Goal: Check status: Check status

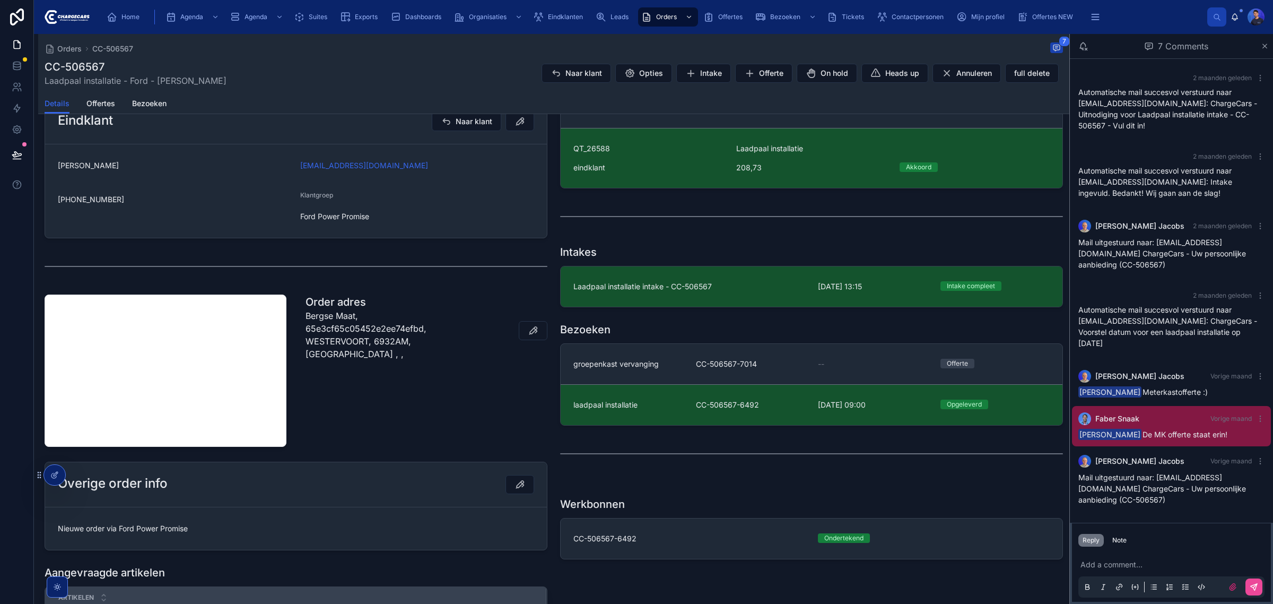
scroll to position [331, 0]
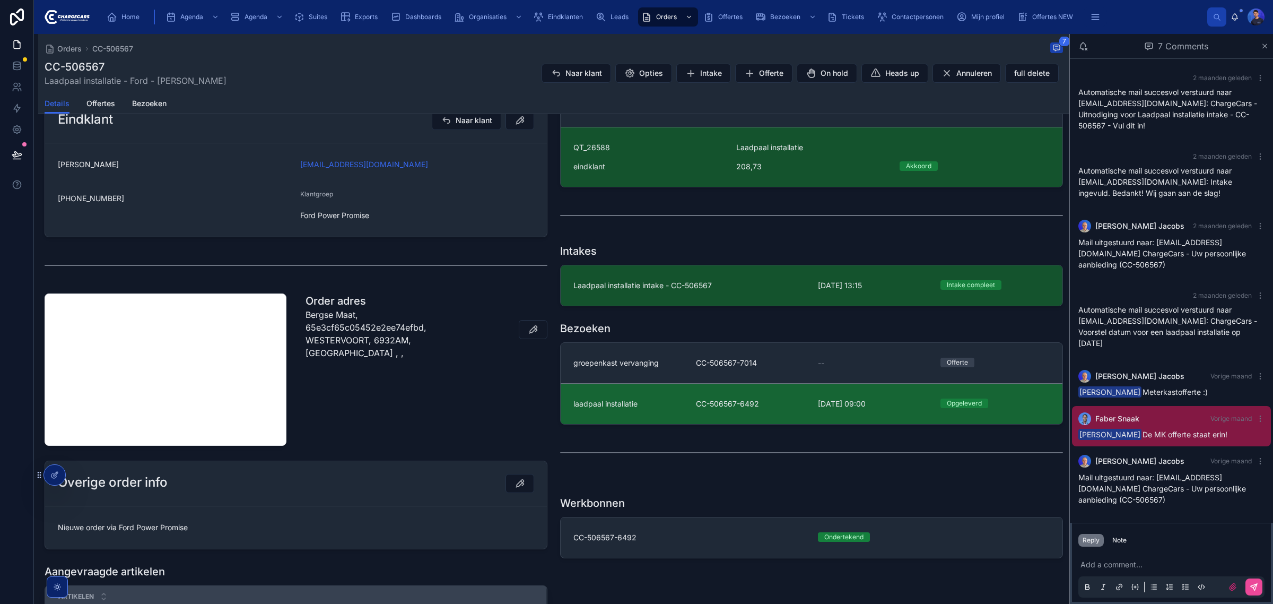
click at [804, 415] on link "laadpaal installatie CC-506567-6492 4-7-2025 09:00 Opgeleverd" at bounding box center [812, 403] width 502 height 41
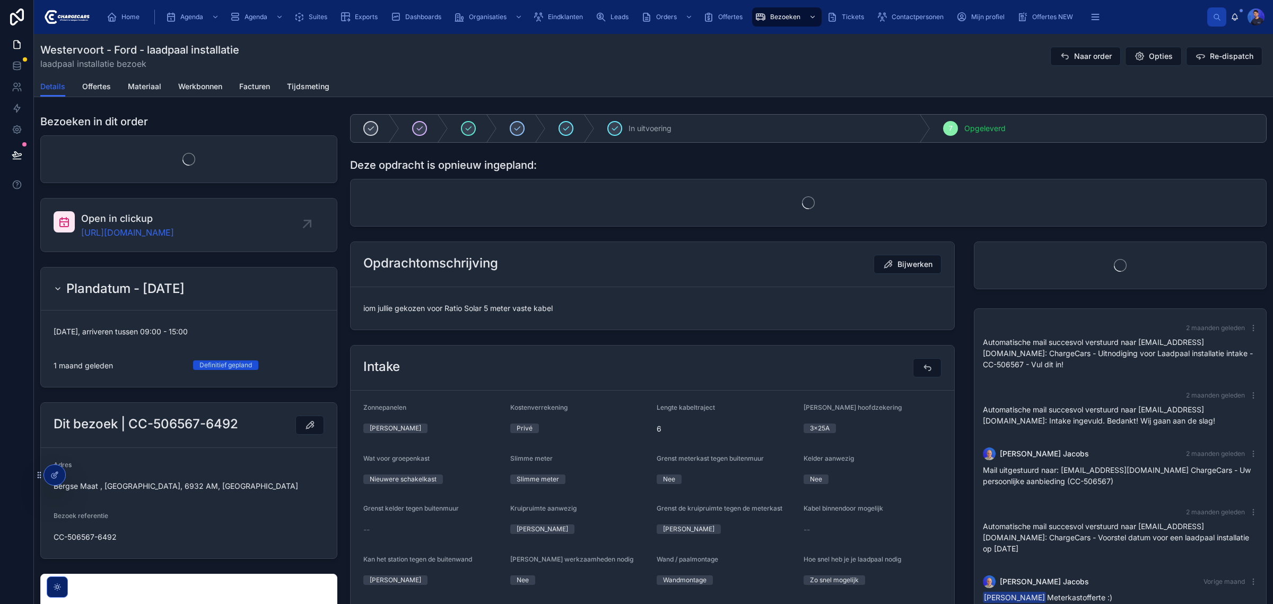
scroll to position [30, 0]
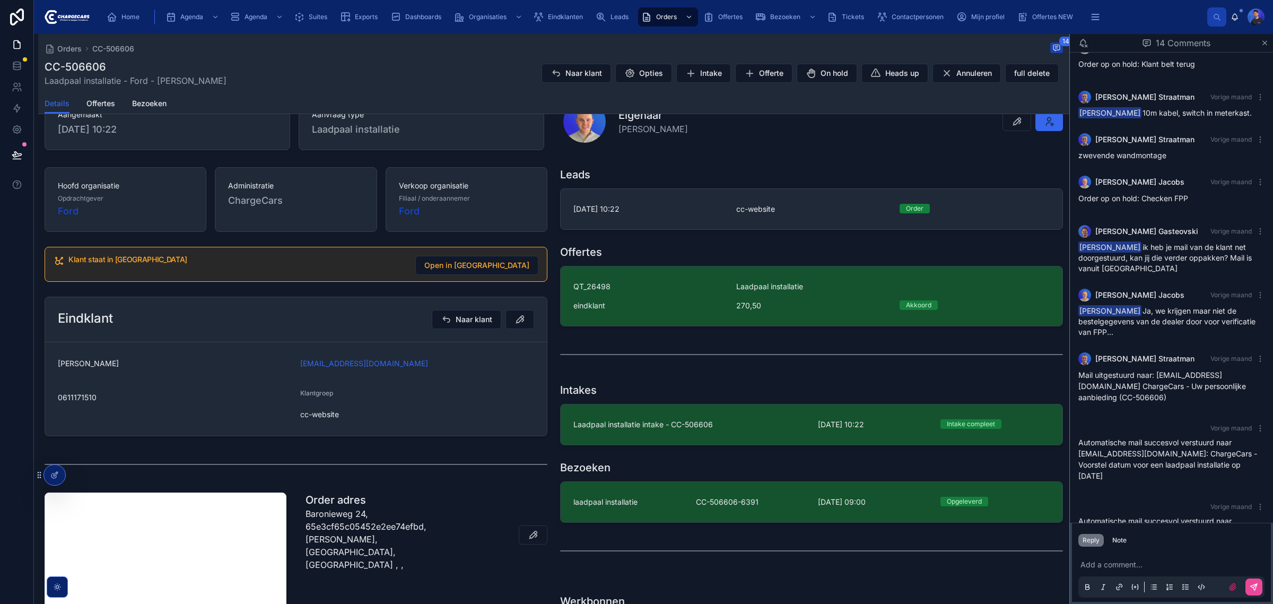
scroll to position [441, 0]
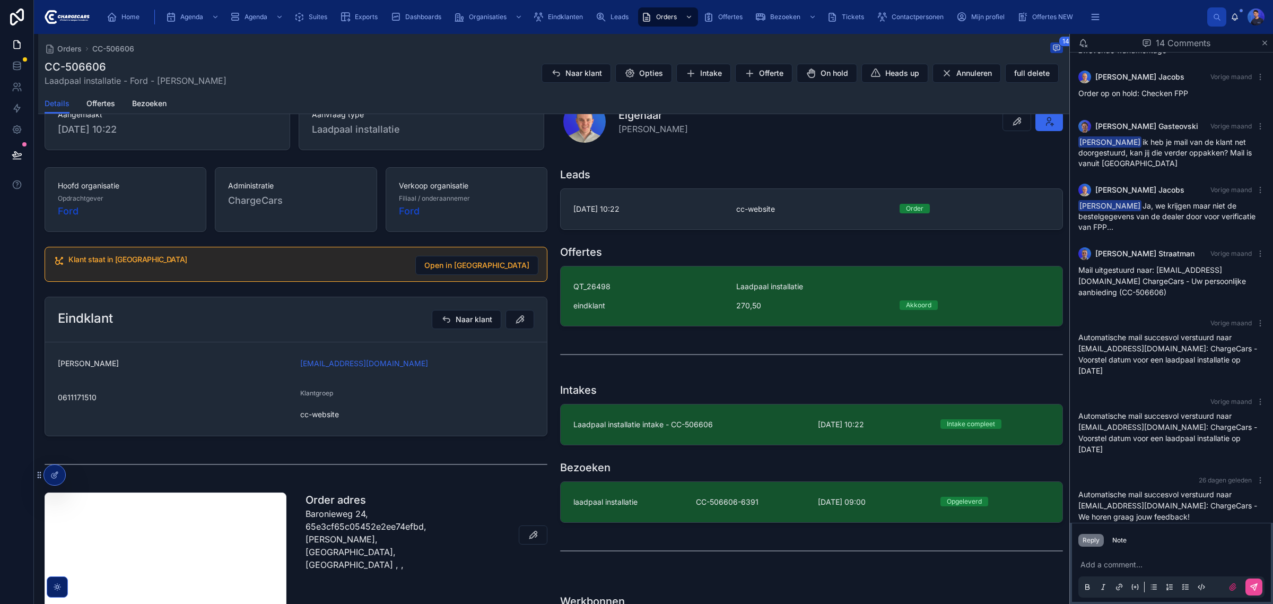
click at [1221, 361] on p "Automatische mail succesvol verstuurd naar jae.vanvliet@gmail.com: ChargeCars -…" at bounding box center [1171, 353] width 186 height 45
click at [1221, 362] on p "Automatische mail succesvol verstuurd naar jae.vanvliet@gmail.com: ChargeCars -…" at bounding box center [1171, 353] width 186 height 45
click at [1220, 362] on p "Automatische mail succesvol verstuurd naar jae.vanvliet@gmail.com: ChargeCars -…" at bounding box center [1171, 353] width 186 height 45
click at [1212, 361] on p "Automatische mail succesvol verstuurd naar jae.vanvliet@gmail.com: ChargeCars -…" at bounding box center [1171, 353] width 186 height 45
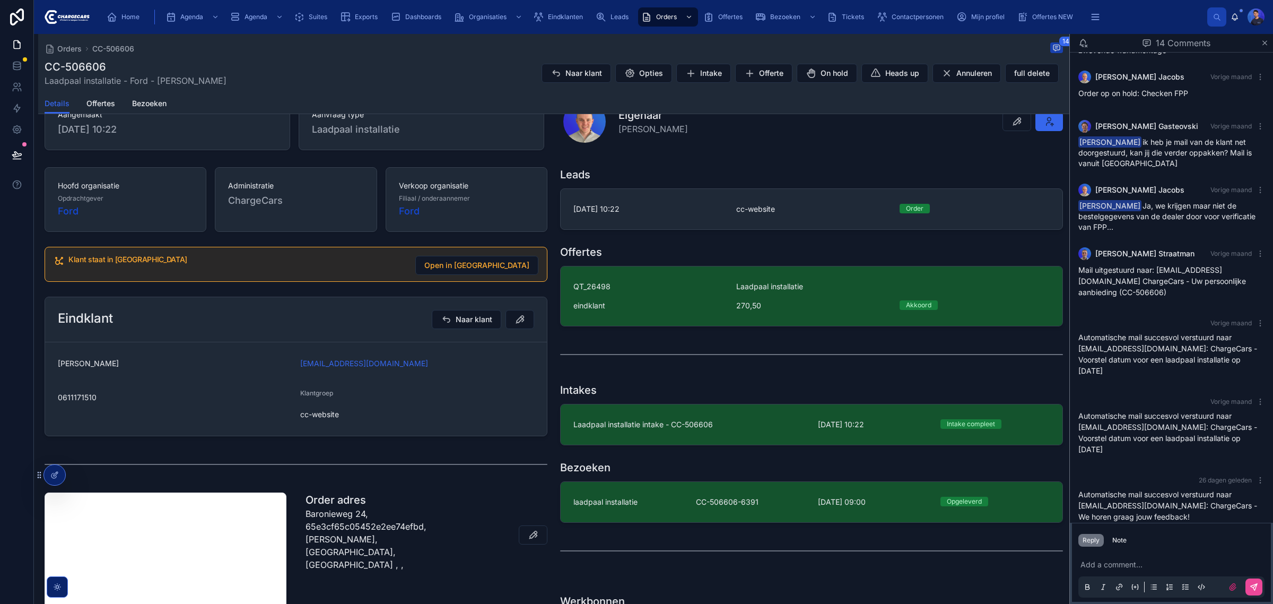
click at [1216, 362] on p "Automatische mail succesvol verstuurd naar jae.vanvliet@gmail.com: ChargeCars -…" at bounding box center [1171, 353] width 186 height 45
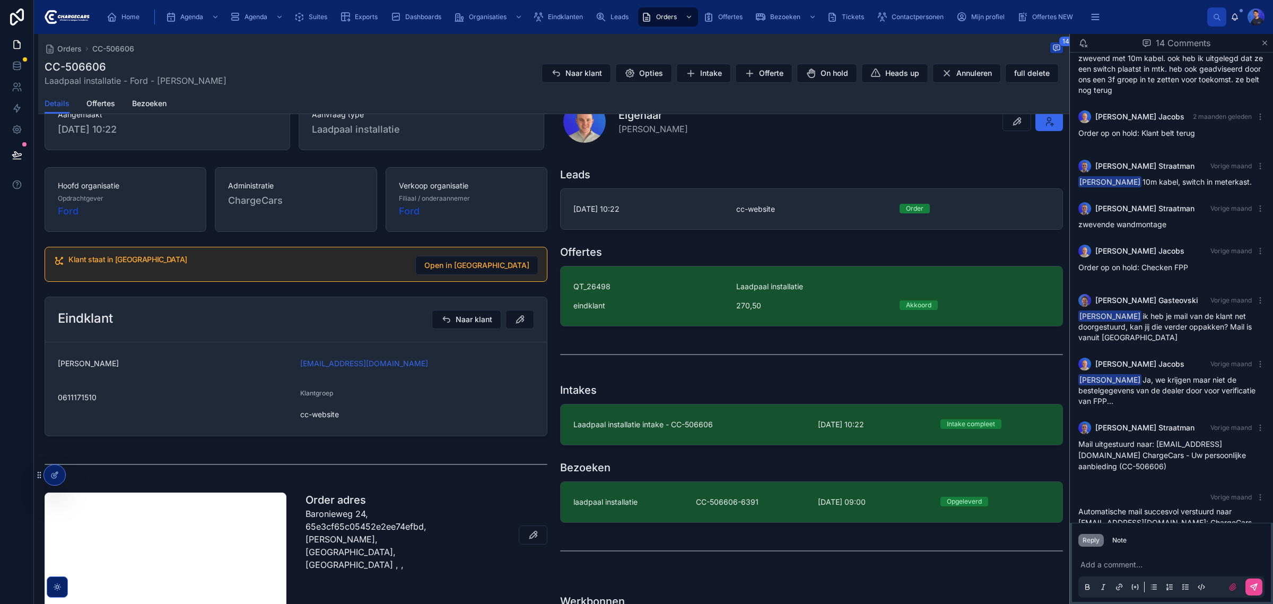
scroll to position [0, 0]
